Goal: Use online tool/utility: Use online tool/utility

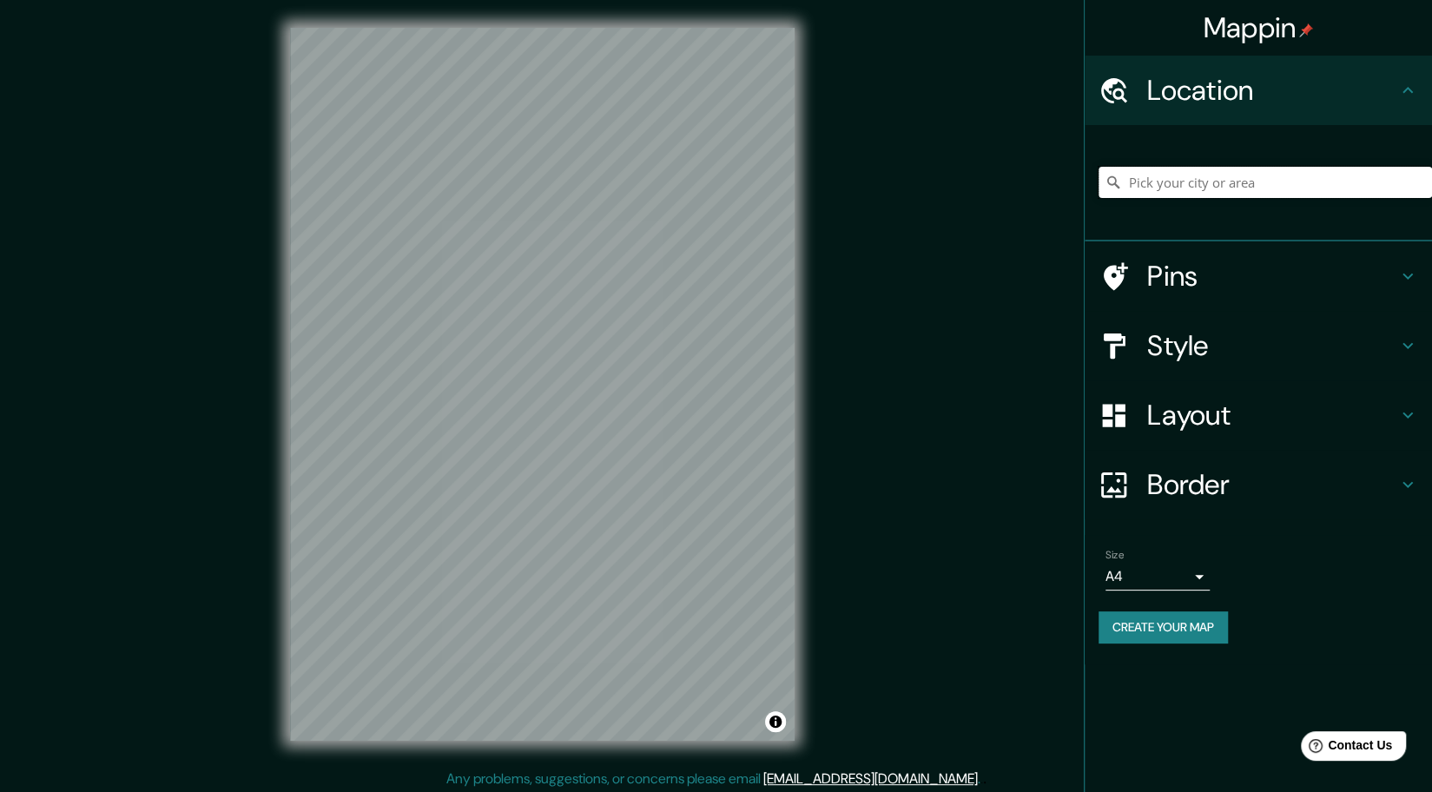
click at [1217, 186] on input "Pick your city or area" at bounding box center [1264, 182] width 333 height 31
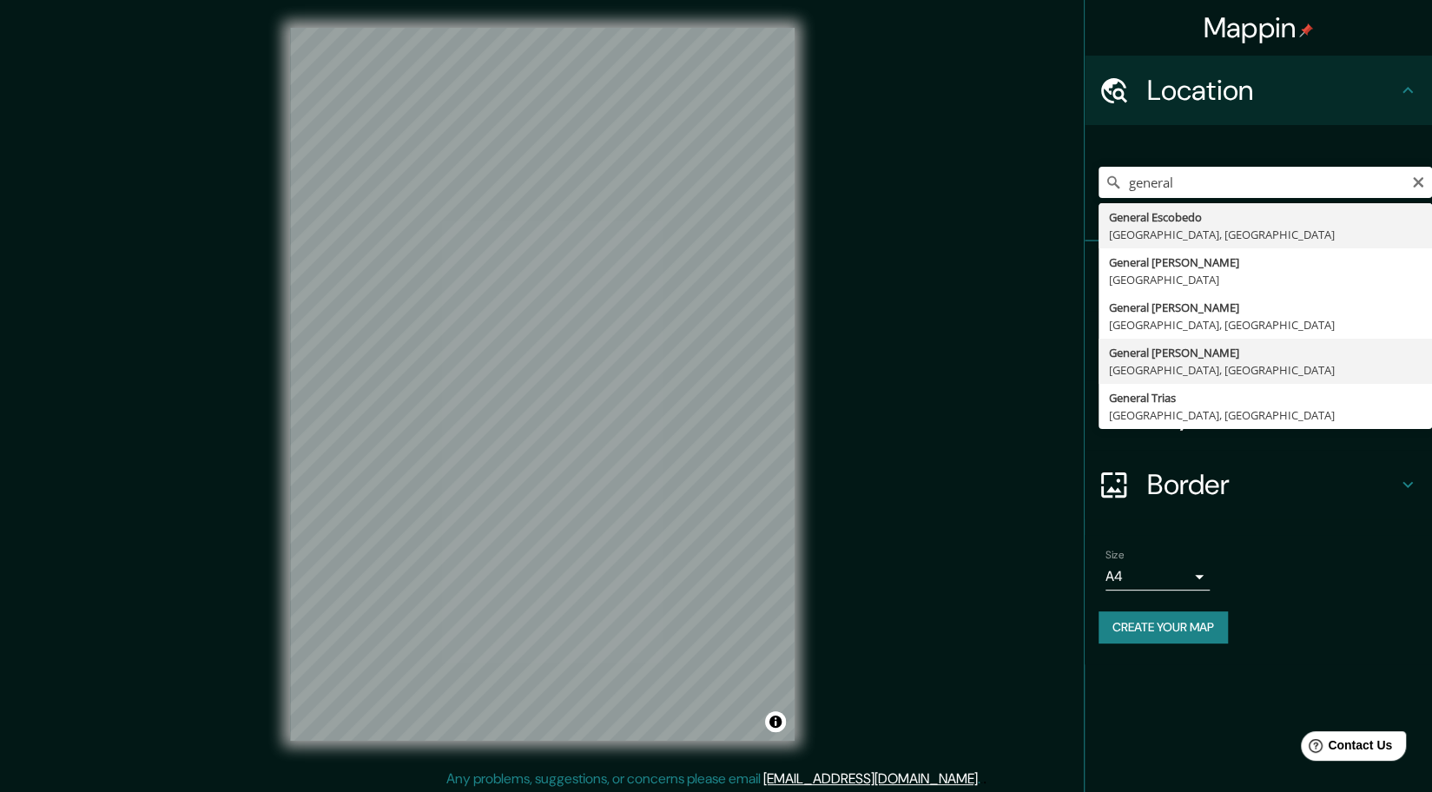
type input "General Roca, [GEOGRAPHIC_DATA], [GEOGRAPHIC_DATA]"
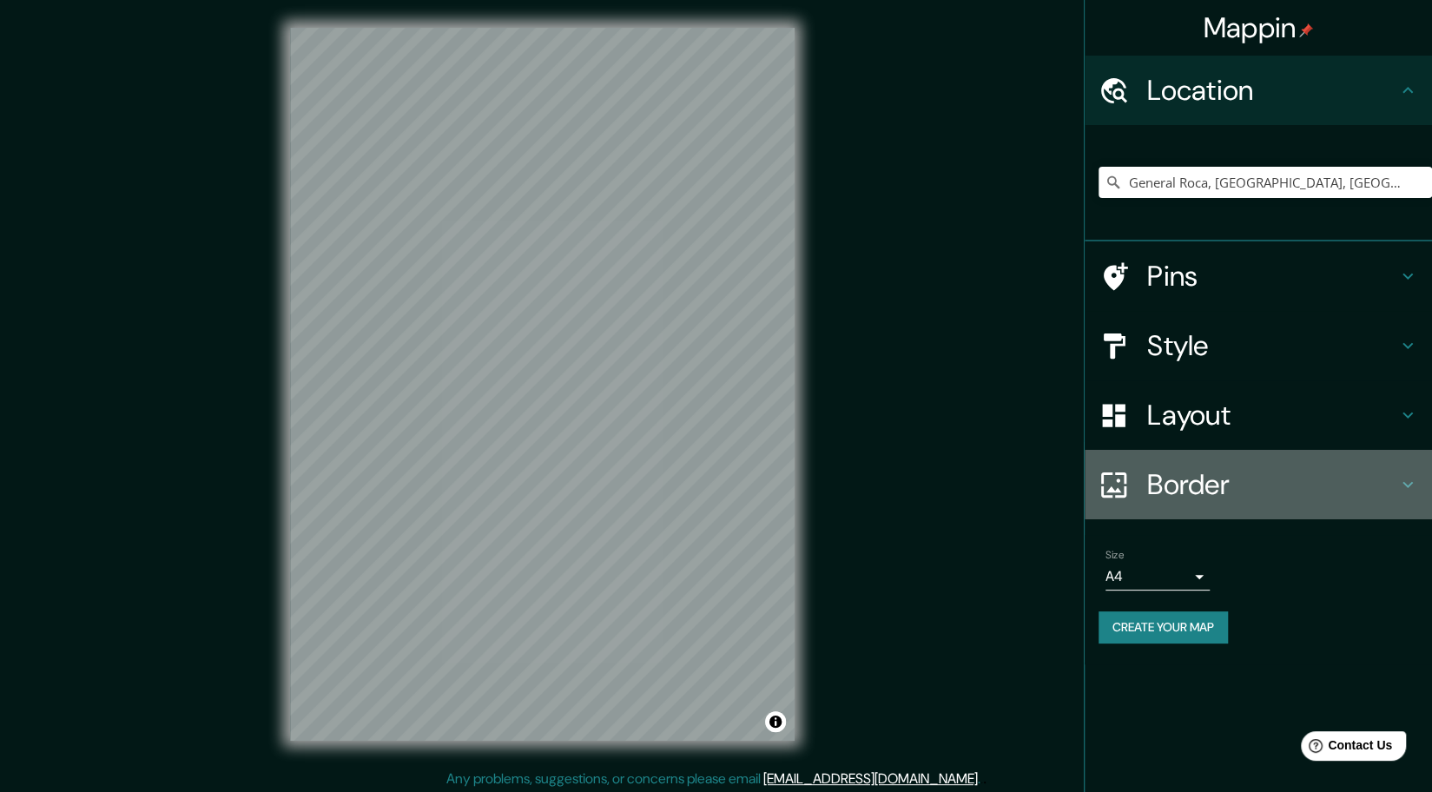
click at [1276, 475] on h4 "Border" at bounding box center [1272, 484] width 250 height 35
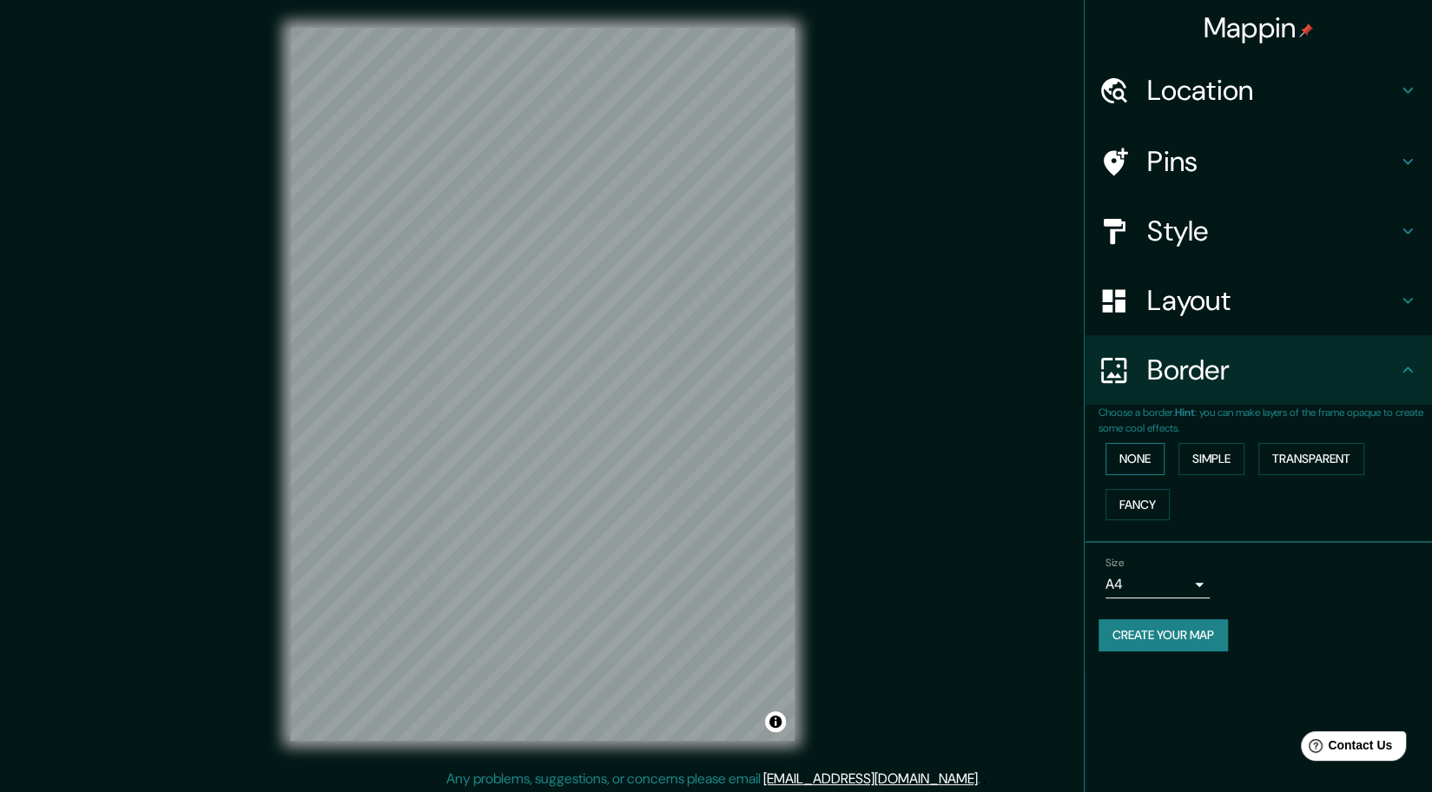
click at [1136, 466] on button "None" at bounding box center [1134, 459] width 59 height 32
click at [1137, 468] on button "None" at bounding box center [1134, 459] width 59 height 32
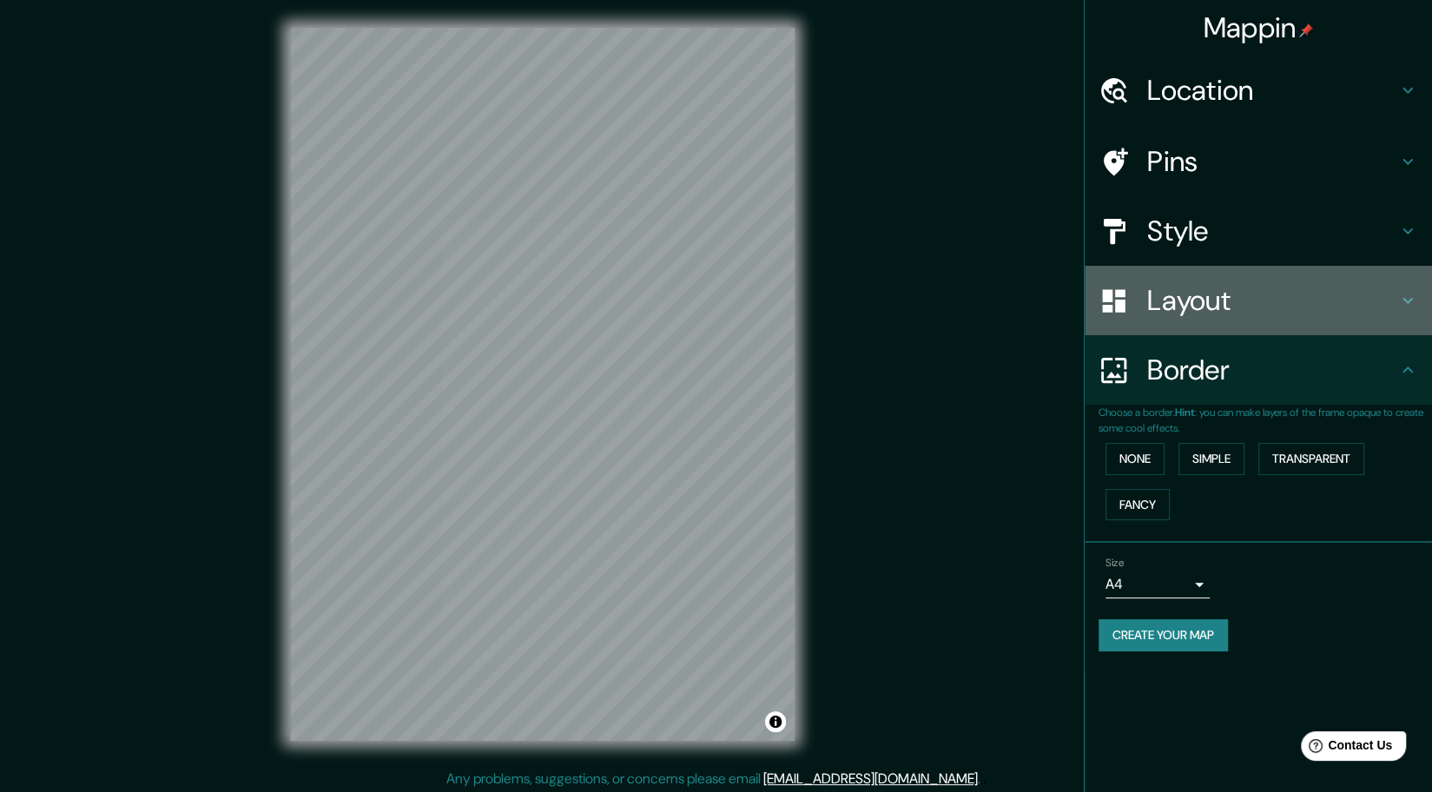
click at [1256, 300] on h4 "Layout" at bounding box center [1272, 300] width 250 height 35
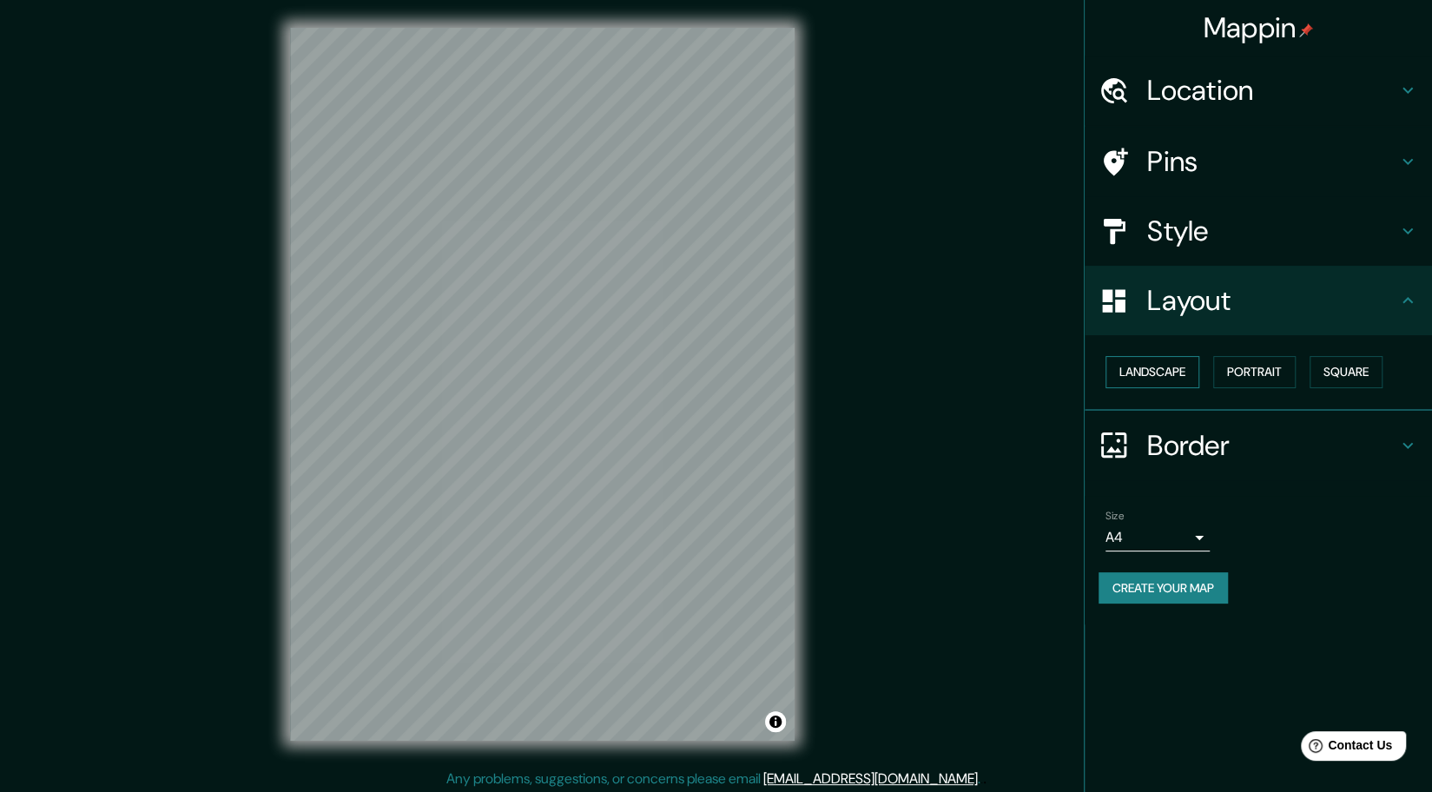
click at [1156, 367] on button "Landscape" at bounding box center [1152, 372] width 94 height 32
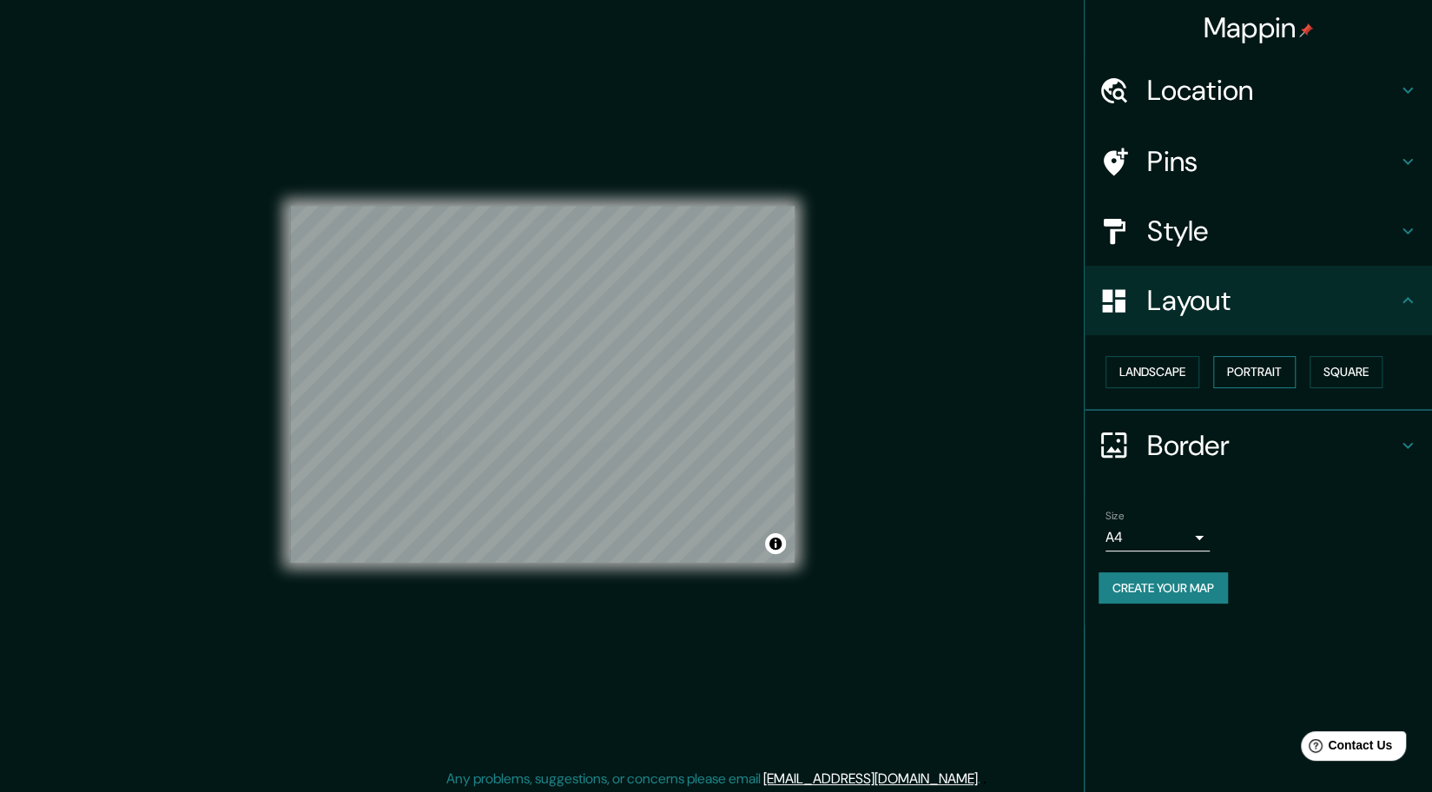
click at [1257, 373] on button "Portrait" at bounding box center [1254, 372] width 82 height 32
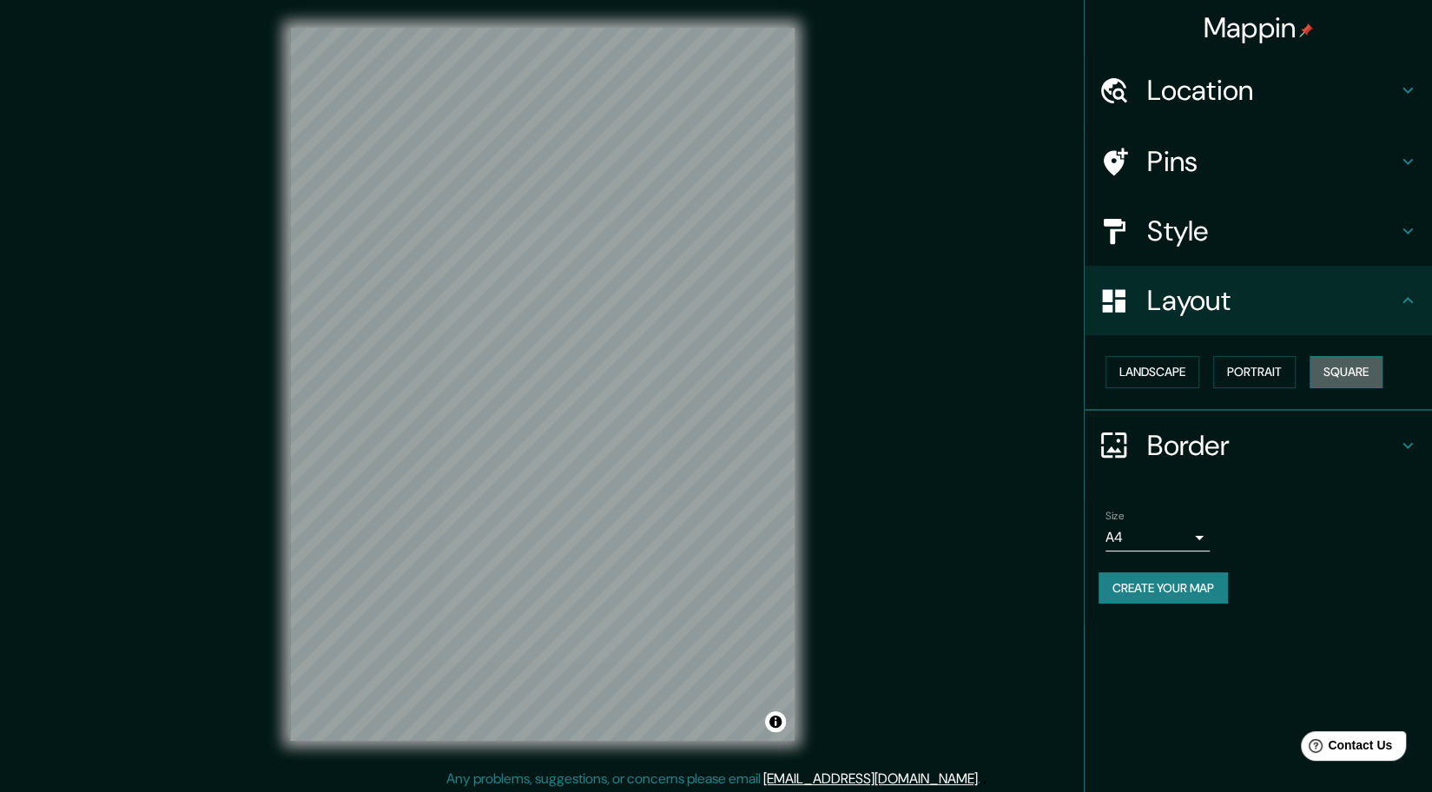
click at [1349, 376] on button "Square" at bounding box center [1345, 372] width 73 height 32
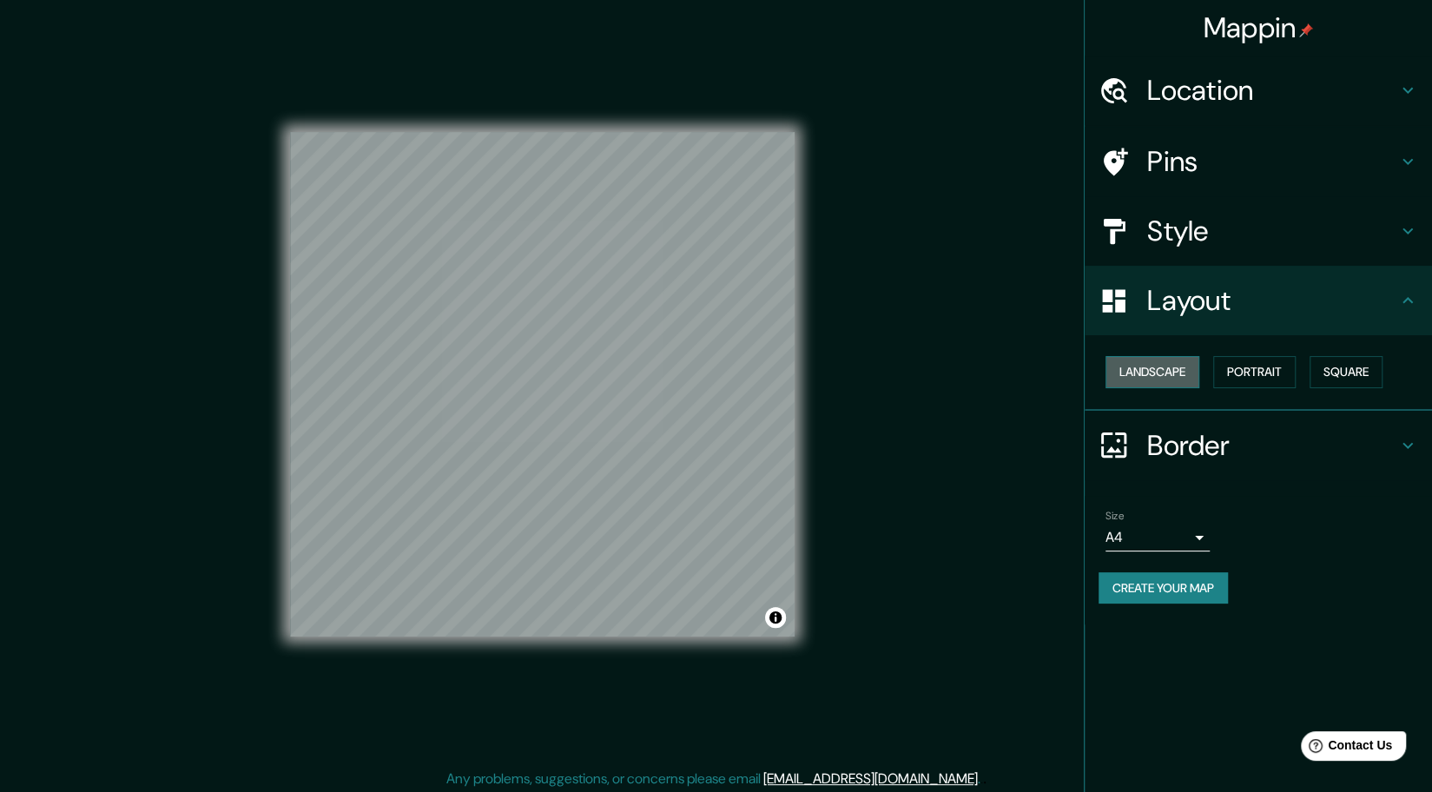
click at [1144, 372] on button "Landscape" at bounding box center [1152, 372] width 94 height 32
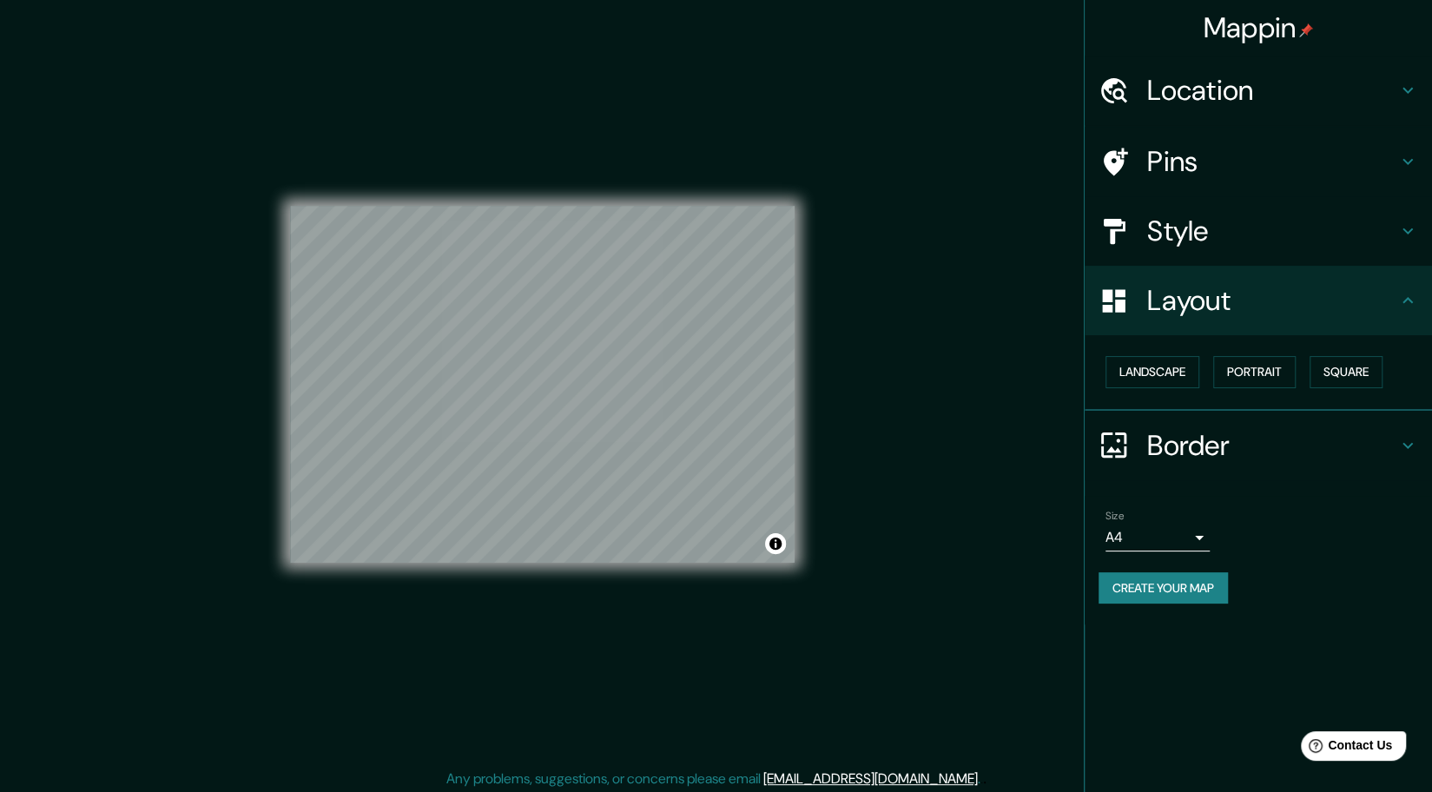
click at [1209, 232] on h4 "Style" at bounding box center [1272, 231] width 250 height 35
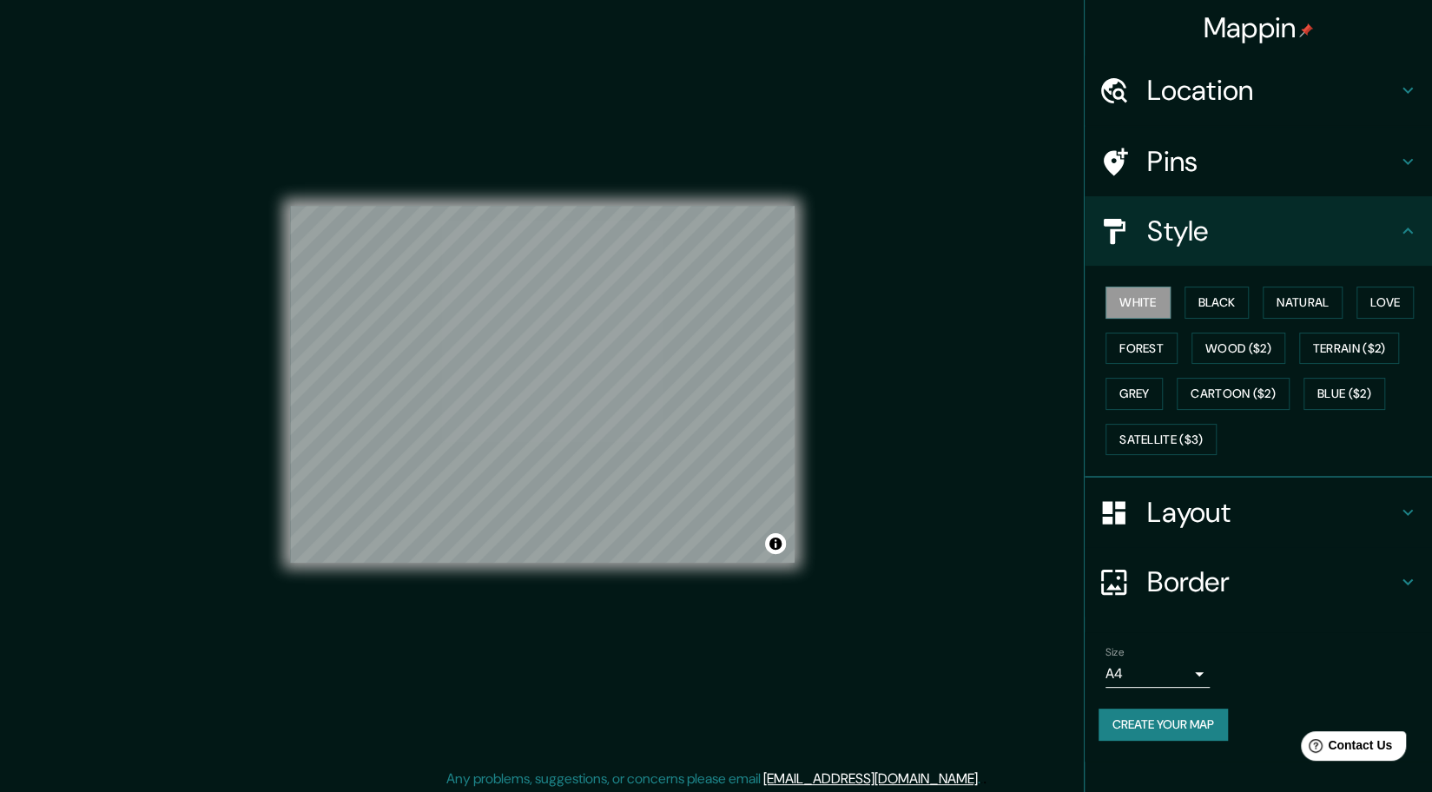
click at [1141, 366] on div "White Black Natural Love Forest Wood ($2) Terrain ($2) Grey Cartoon ($2) Blue (…" at bounding box center [1264, 371] width 333 height 182
click at [1142, 348] on button "Forest" at bounding box center [1141, 349] width 72 height 32
drag, startPoint x: 804, startPoint y: 553, endPoint x: 1170, endPoint y: 728, distance: 405.9
click at [1170, 728] on button "Create your map" at bounding box center [1162, 725] width 129 height 32
click at [682, 76] on div "© Mapbox © OpenStreetMap Improve this map" at bounding box center [542, 384] width 504 height 713
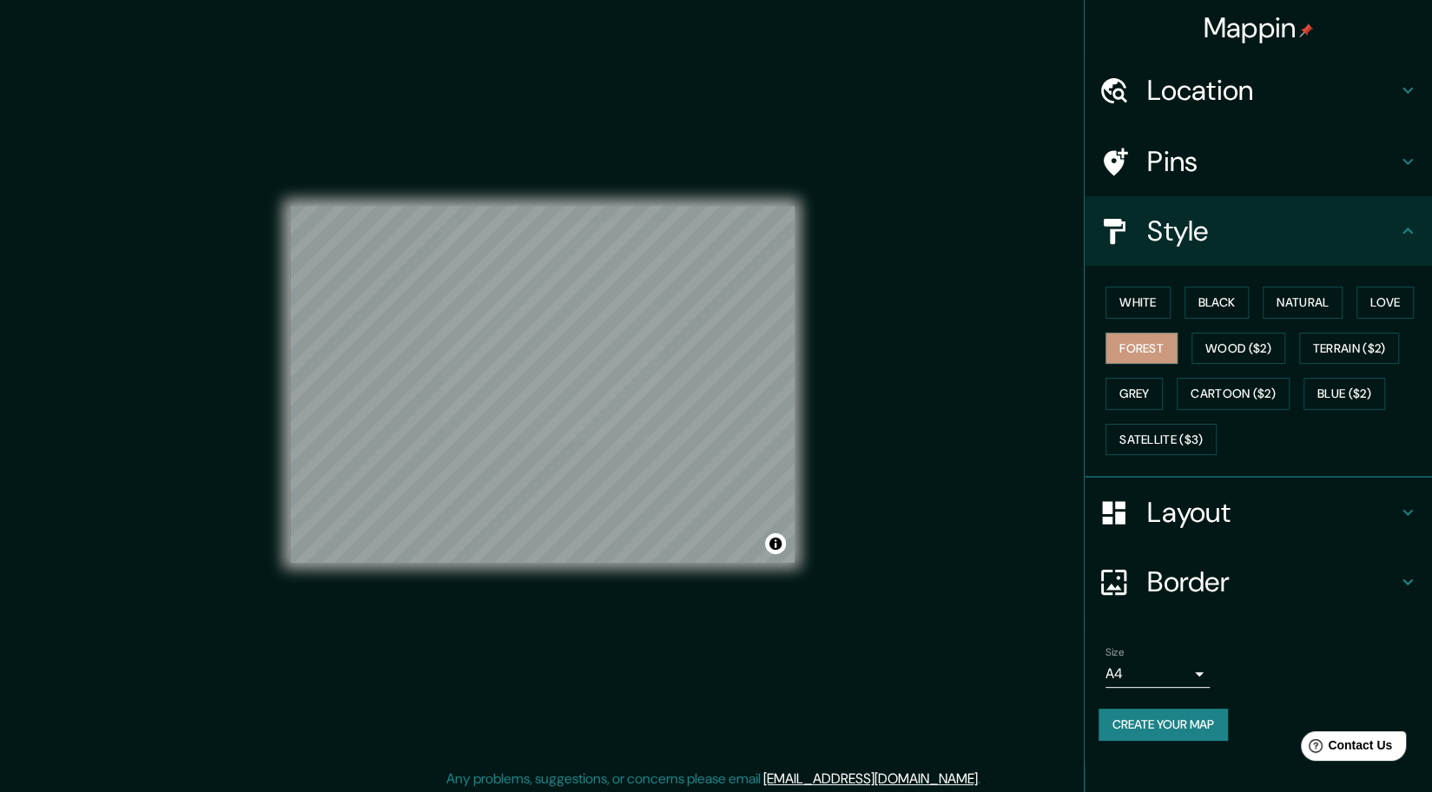
click at [1227, 515] on h4 "Layout" at bounding box center [1272, 512] width 250 height 35
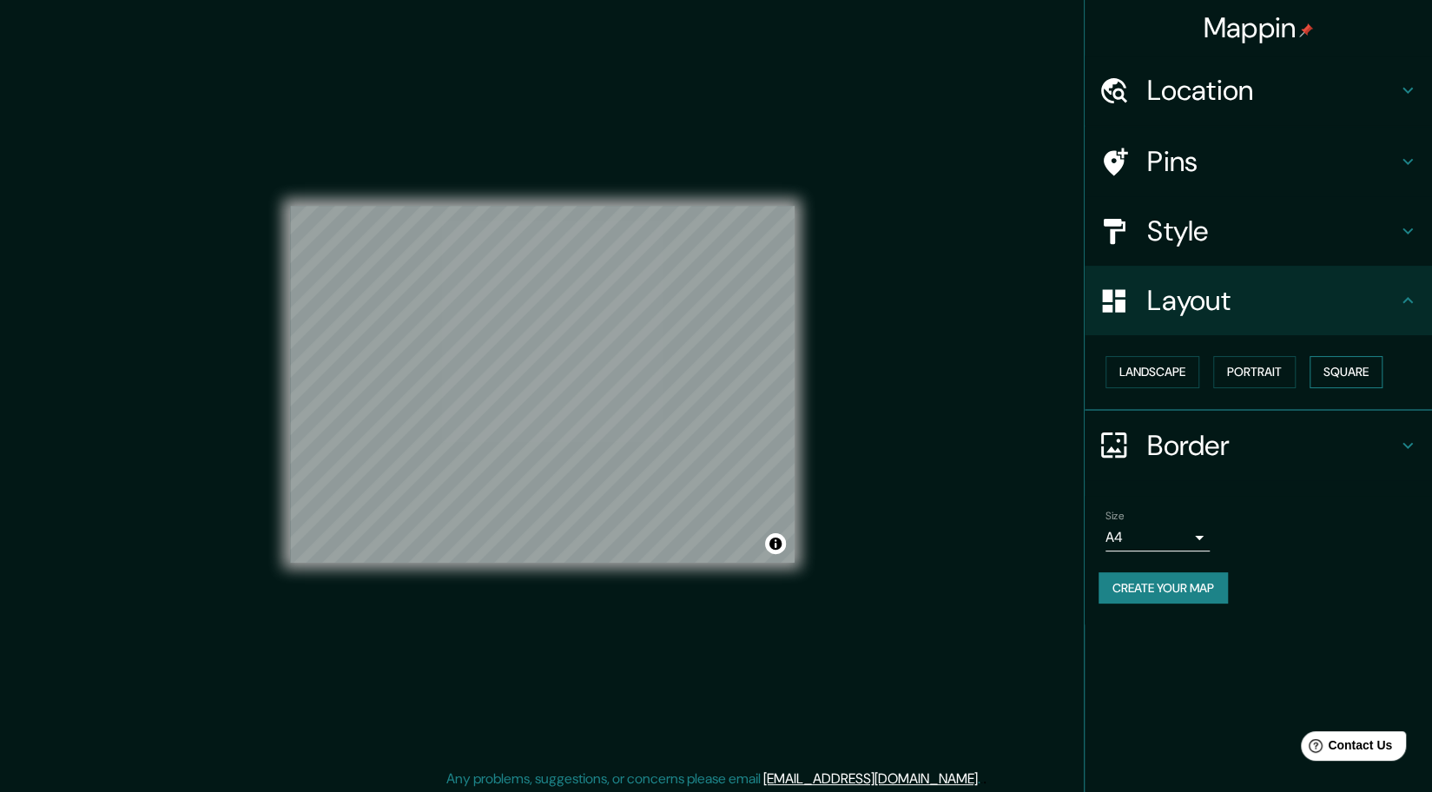
click at [1348, 372] on button "Square" at bounding box center [1345, 372] width 73 height 32
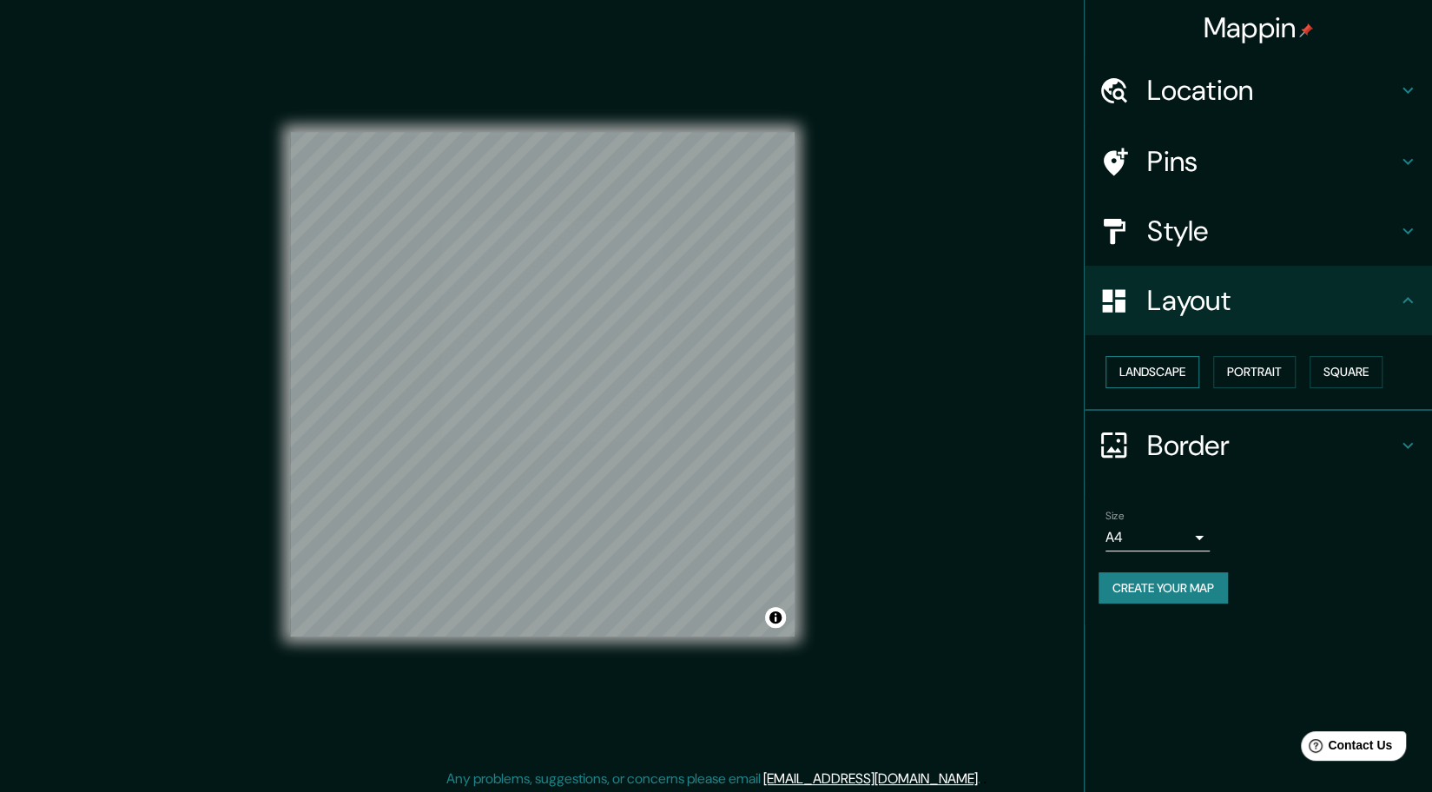
click at [1144, 377] on button "Landscape" at bounding box center [1152, 372] width 94 height 32
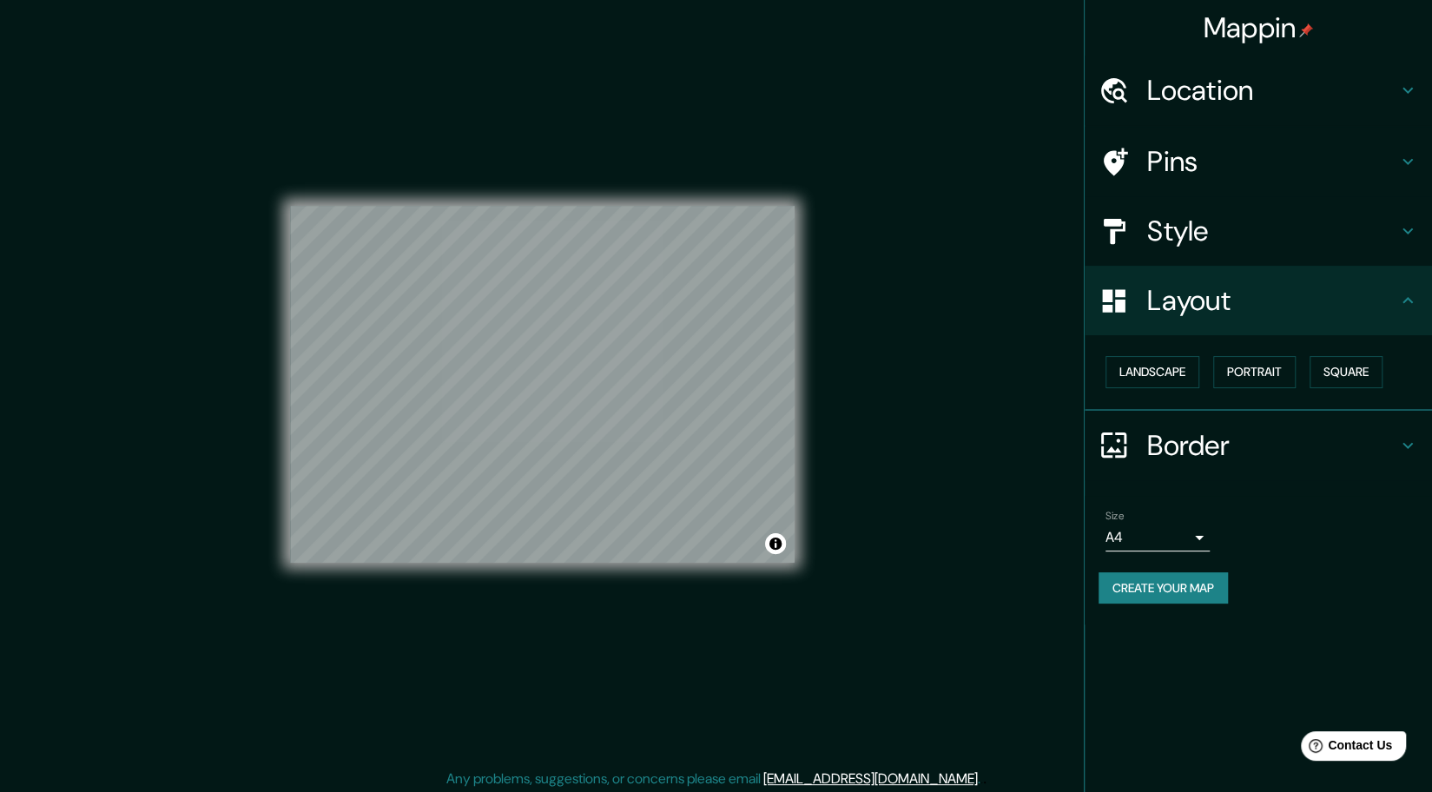
click at [1179, 442] on h4 "Border" at bounding box center [1272, 445] width 250 height 35
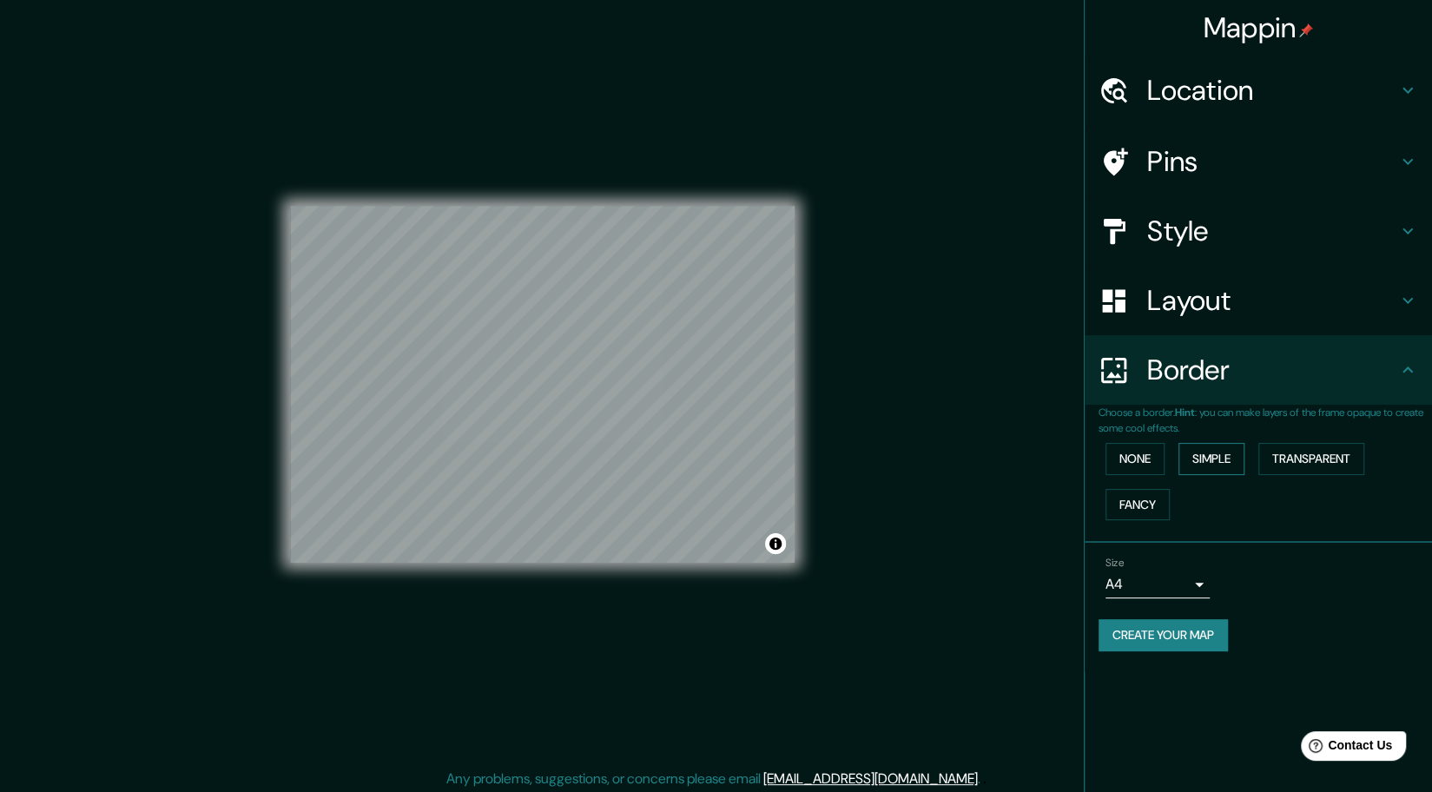
click at [1183, 460] on button "Simple" at bounding box center [1211, 459] width 66 height 32
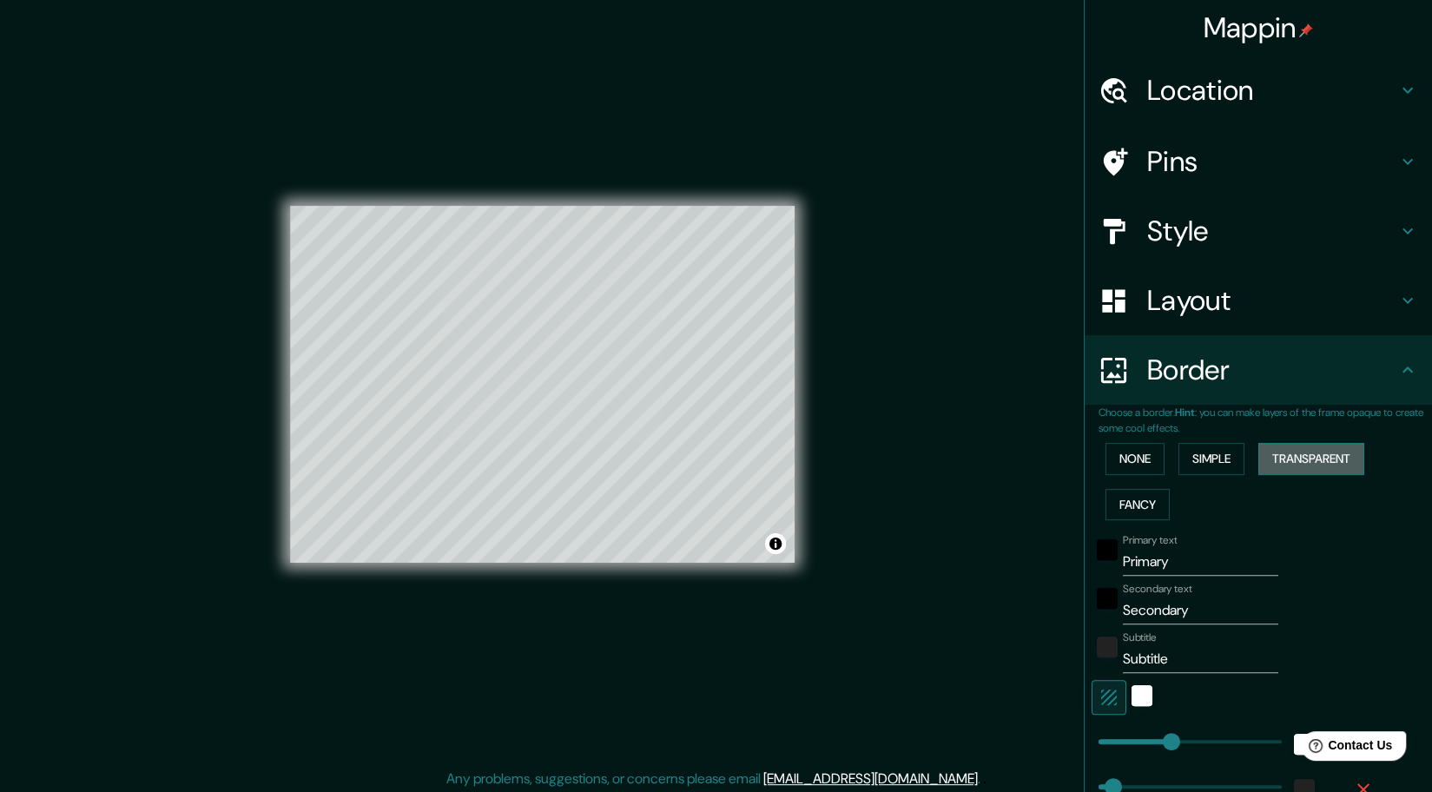
click at [1311, 463] on button "Transparent" at bounding box center [1311, 459] width 106 height 32
click at [1134, 506] on button "Fancy" at bounding box center [1137, 505] width 64 height 32
click at [1118, 466] on button "None" at bounding box center [1134, 459] width 59 height 32
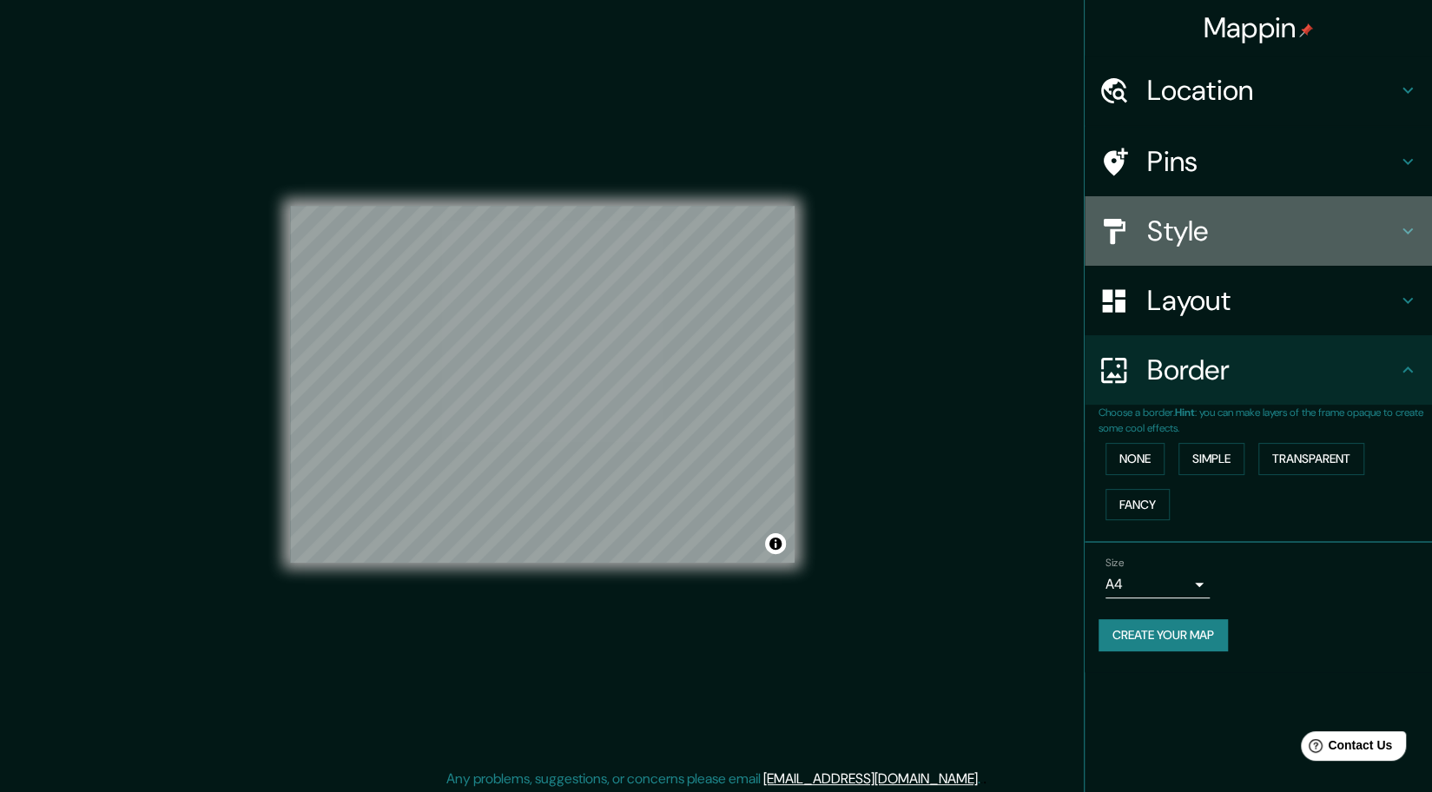
click at [1169, 211] on div "Style" at bounding box center [1257, 230] width 347 height 69
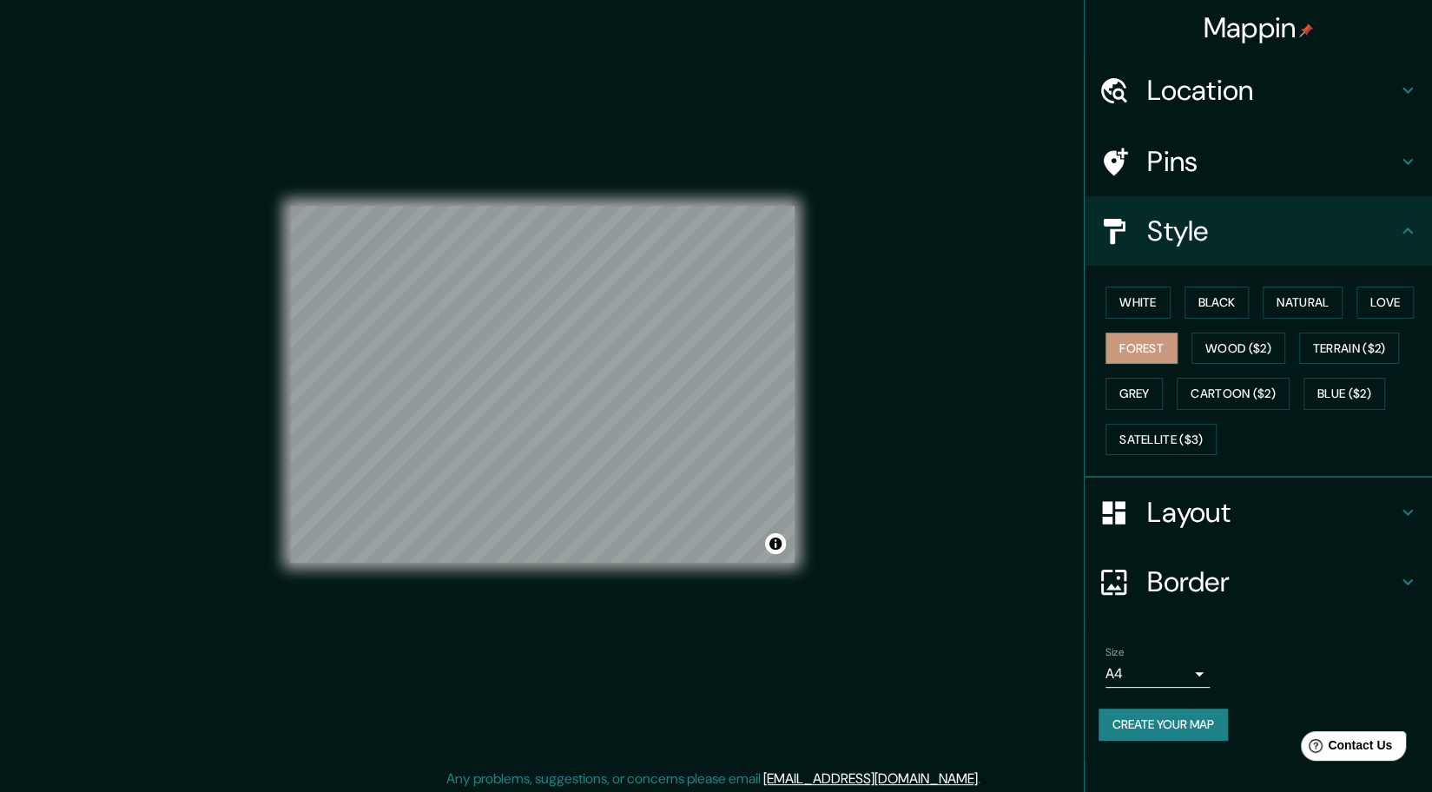
click at [1187, 155] on h4 "Pins" at bounding box center [1272, 161] width 250 height 35
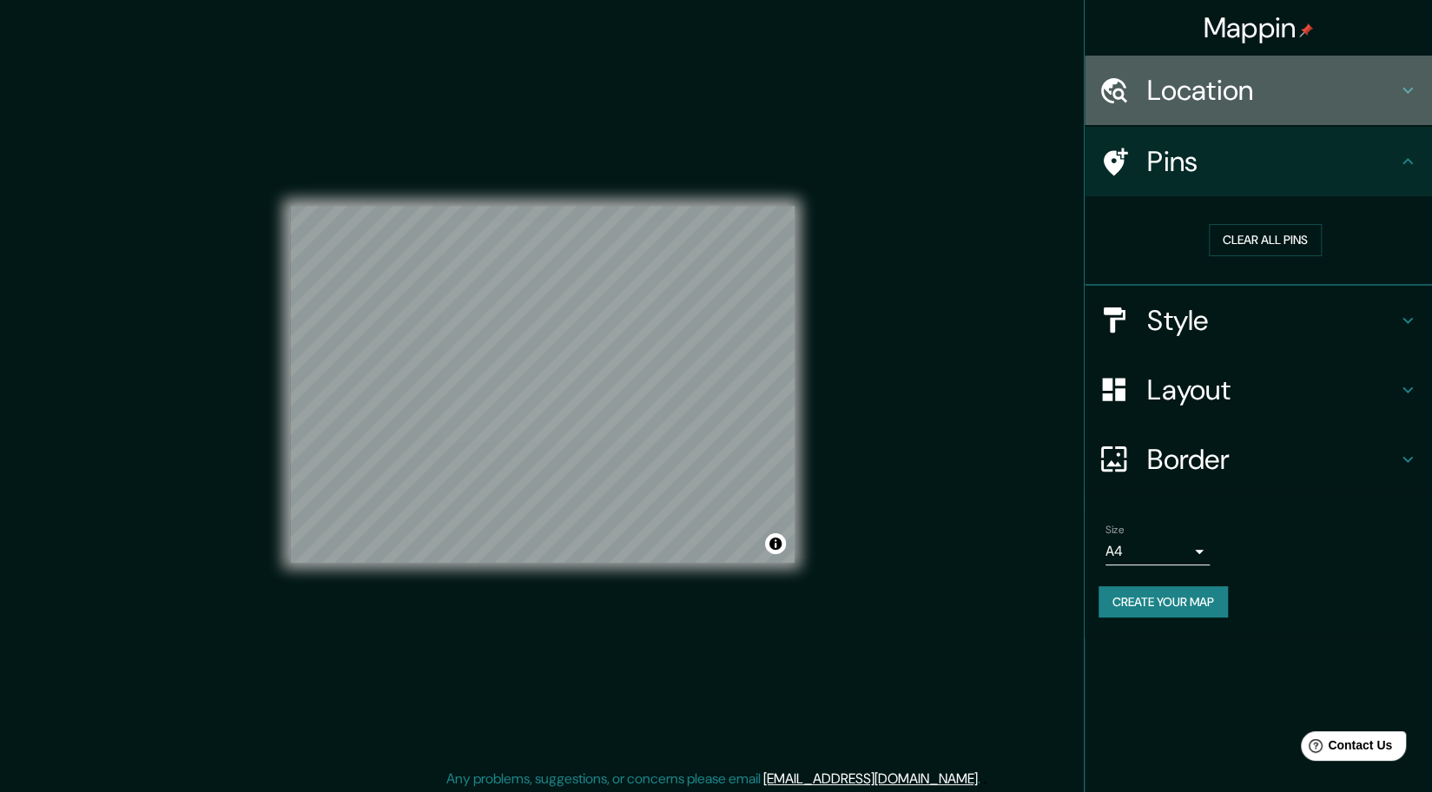
click at [1217, 98] on h4 "Location" at bounding box center [1272, 90] width 250 height 35
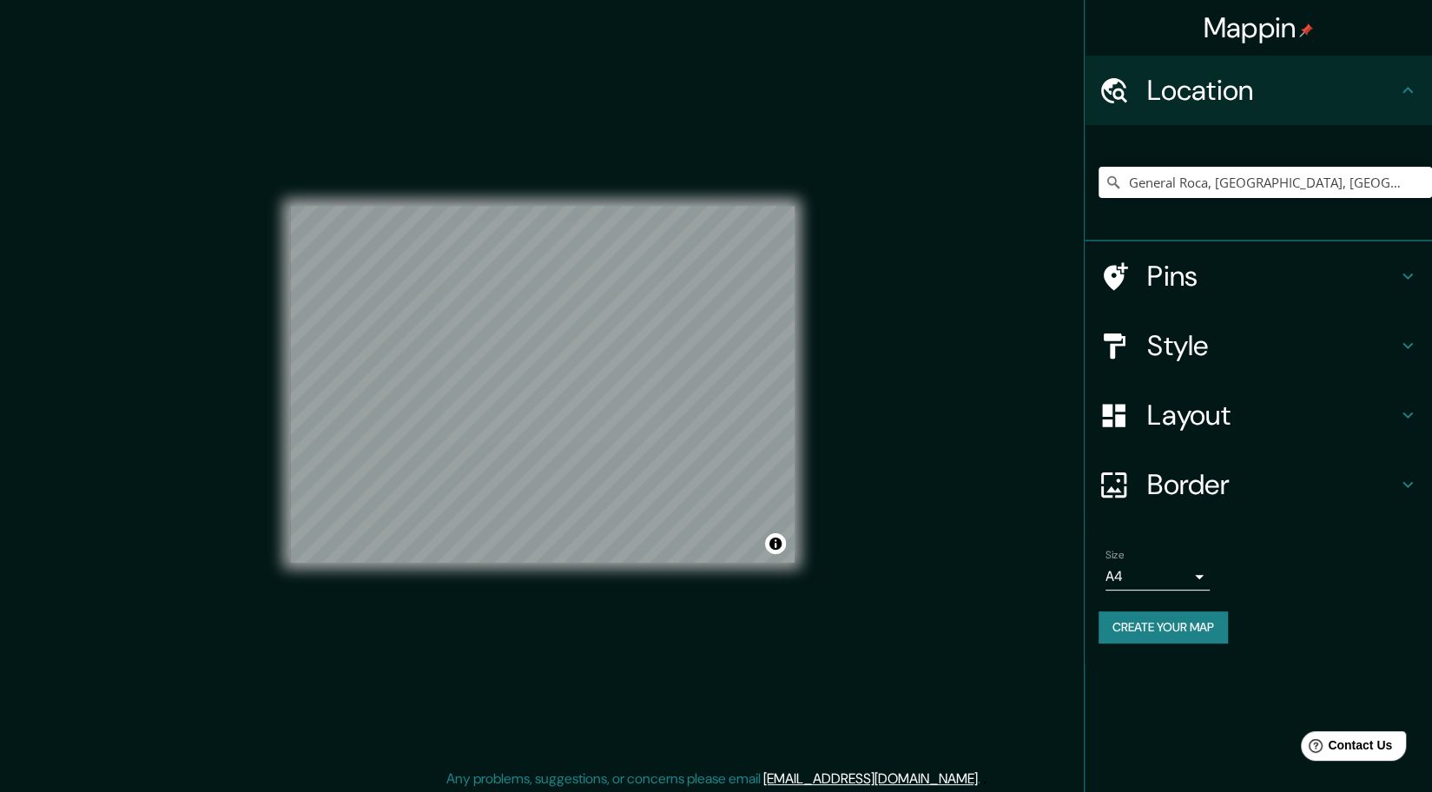
click at [1188, 267] on h4 "Pins" at bounding box center [1272, 276] width 250 height 35
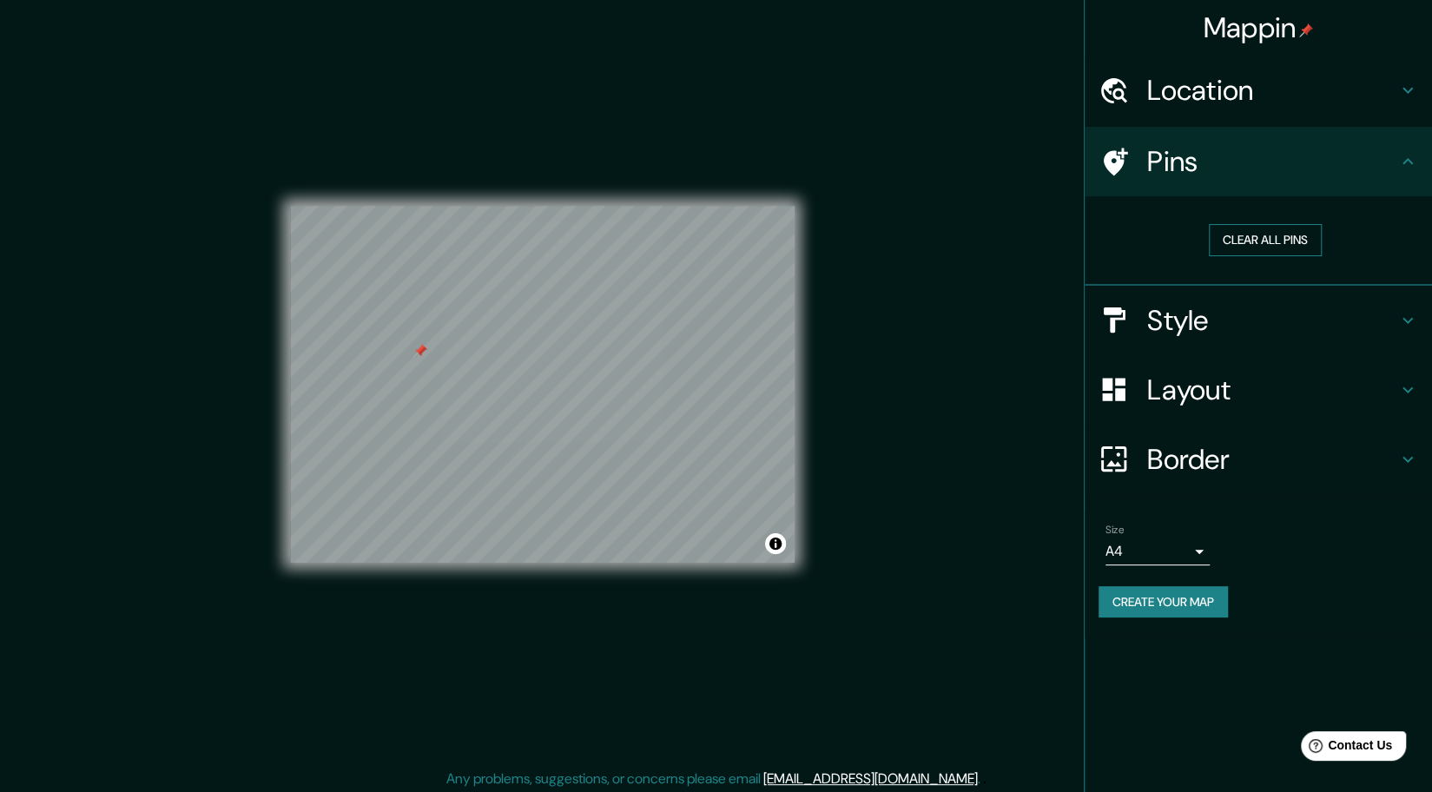
click at [1252, 246] on button "Clear all pins" at bounding box center [1265, 240] width 113 height 32
click at [1181, 154] on h4 "Pins" at bounding box center [1272, 161] width 250 height 35
